Goal: Task Accomplishment & Management: Manage account settings

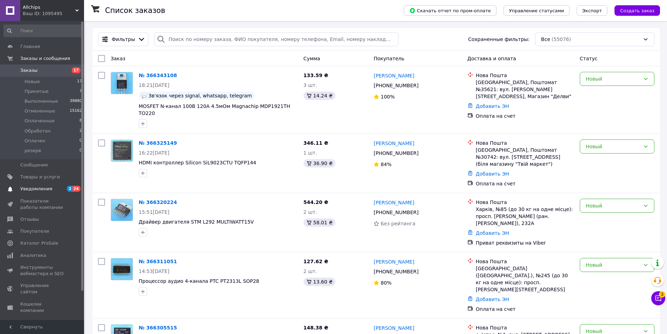
click at [44, 189] on span "Уведомления" at bounding box center [36, 189] width 32 height 6
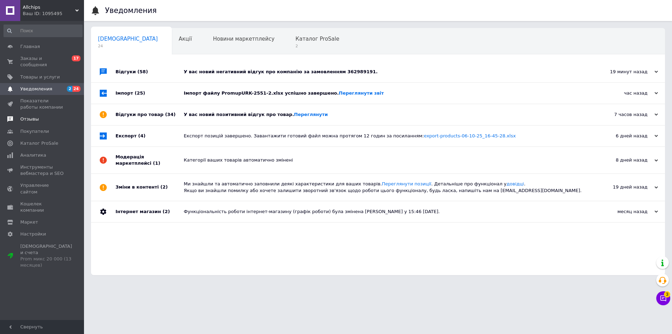
click at [34, 116] on span "Отзывы" at bounding box center [29, 119] width 19 height 6
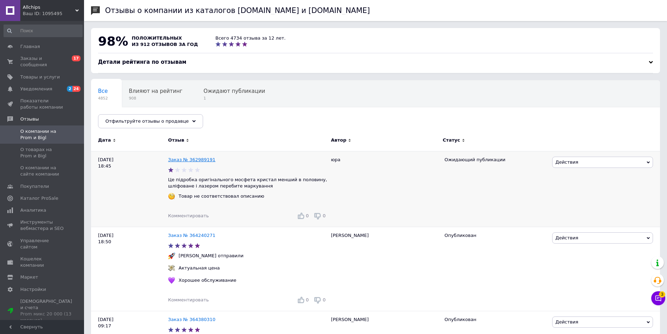
click at [199, 161] on link "Заказ № 362989191" at bounding box center [191, 159] width 47 height 5
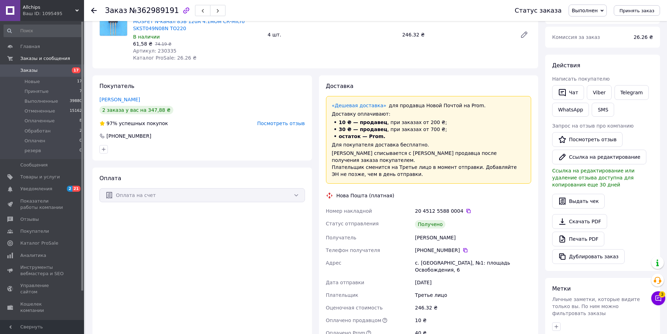
scroll to position [35, 0]
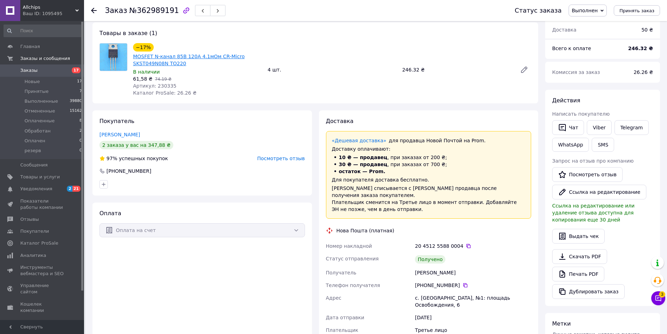
click at [204, 58] on link "MOSFET N-канал 85В 120А 4.1мОм CR-Micro SKST049N08N TO220" at bounding box center [189, 60] width 112 height 13
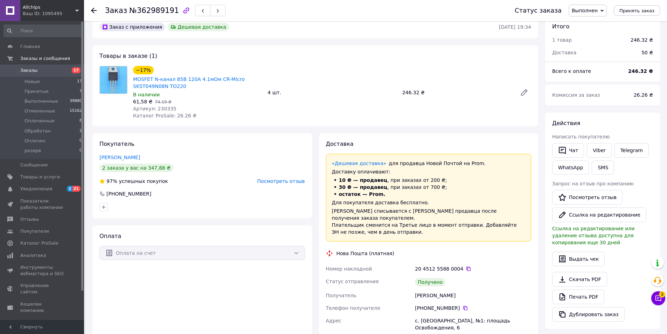
scroll to position [0, 0]
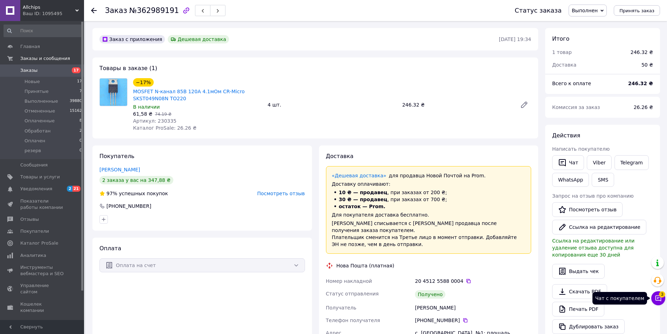
click at [661, 295] on span "3" at bounding box center [662, 294] width 6 height 6
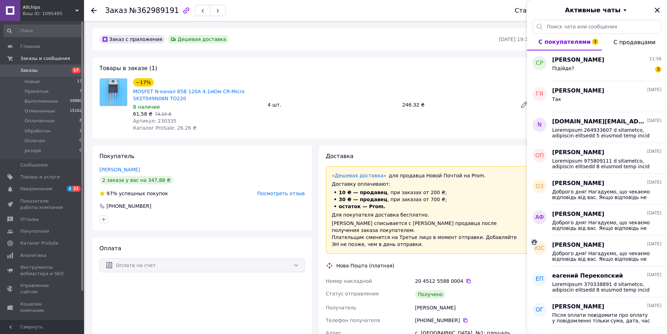
click at [657, 8] on icon "Закрыть" at bounding box center [657, 10] width 8 height 8
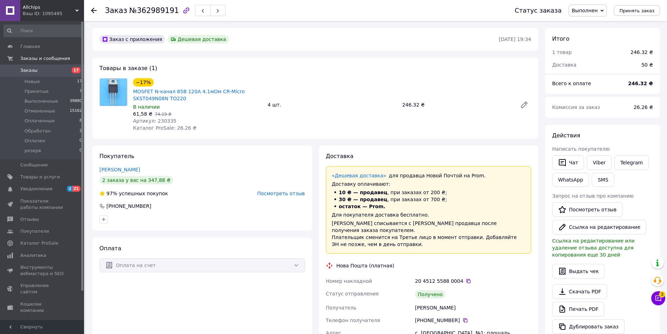
click at [292, 193] on span "Посмотреть отзыв" at bounding box center [281, 194] width 48 height 6
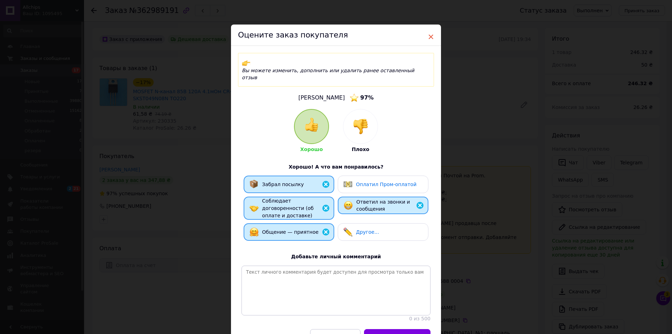
click at [431, 34] on span "×" at bounding box center [431, 37] width 6 height 12
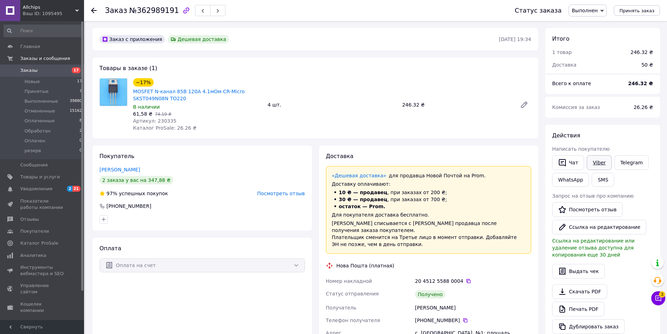
click at [596, 160] on link "Viber" at bounding box center [599, 162] width 25 height 15
click at [42, 68] on span "Заказы" at bounding box center [42, 70] width 44 height 6
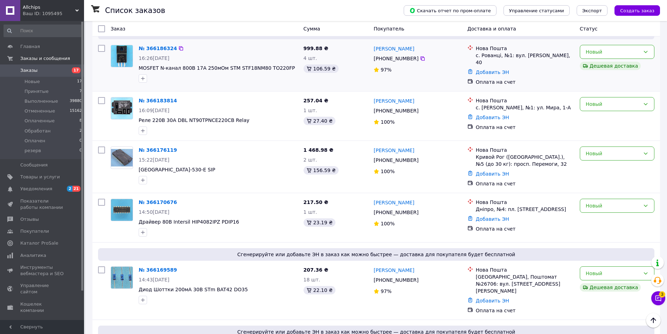
scroll to position [525, 0]
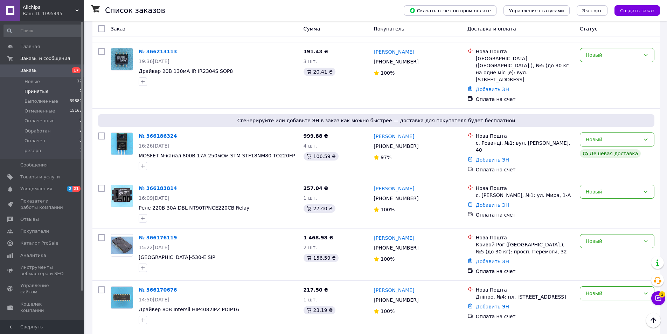
click at [44, 89] on span "Принятые" at bounding box center [37, 91] width 24 height 6
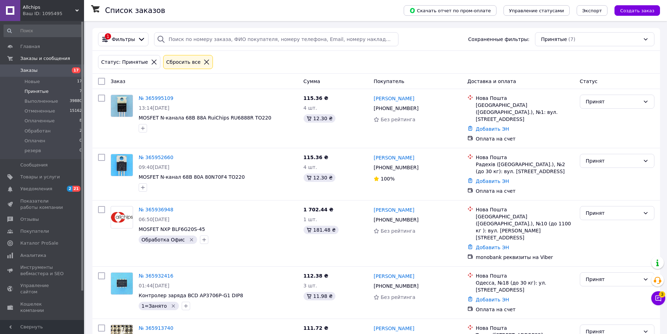
click at [32, 68] on span "Заказы" at bounding box center [28, 70] width 17 height 6
